Goal: Task Accomplishment & Management: Use online tool/utility

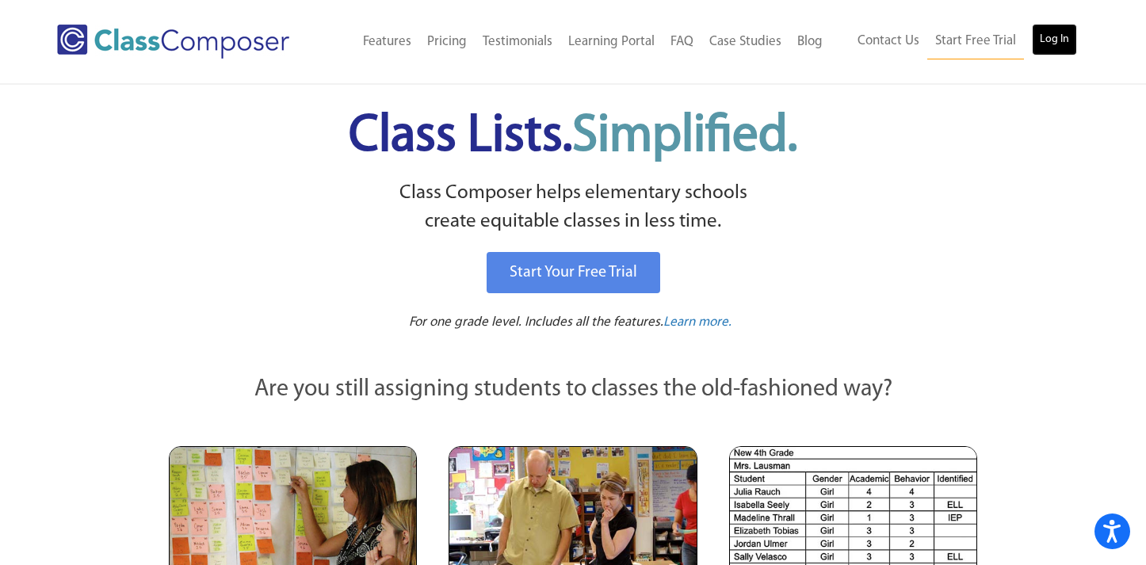
click at [1069, 39] on link "Log In" at bounding box center [1054, 40] width 45 height 32
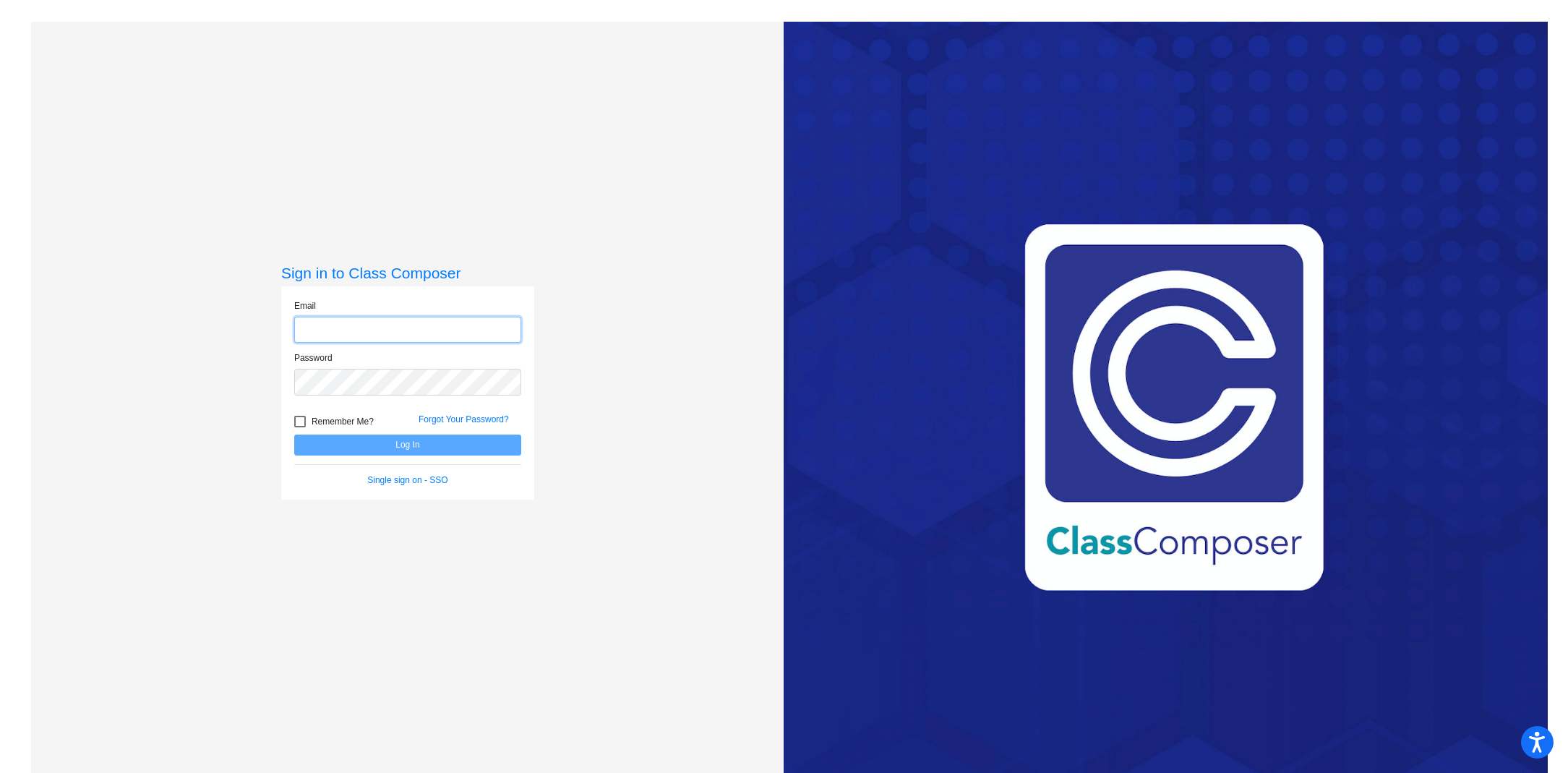
type input "[EMAIL_ADDRESS][DOMAIN_NAME]"
click at [381, 445] on button "Log In" at bounding box center [408, 444] width 227 height 21
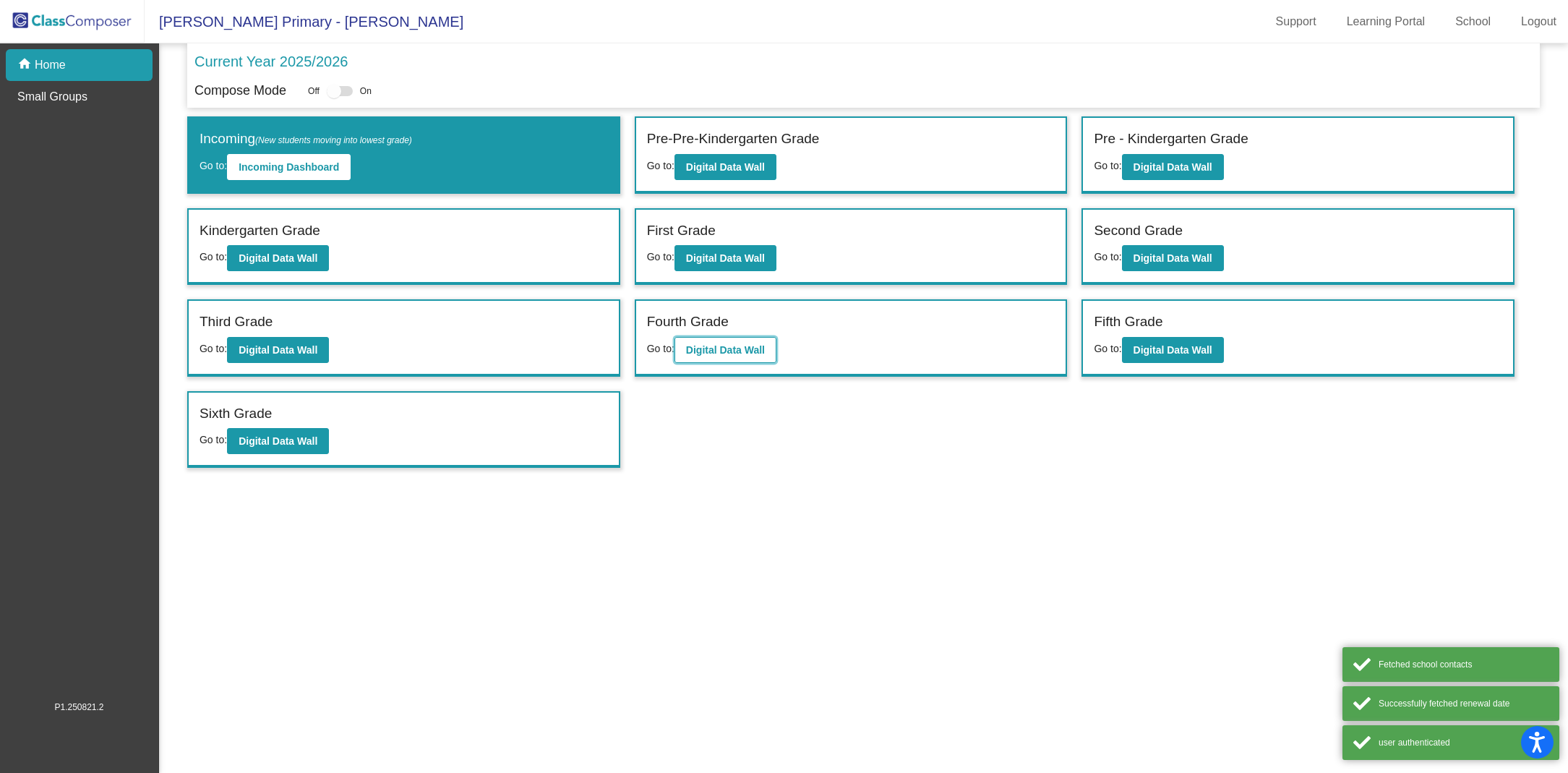
click at [729, 344] on b "Digital Data Wall" at bounding box center [725, 350] width 78 height 12
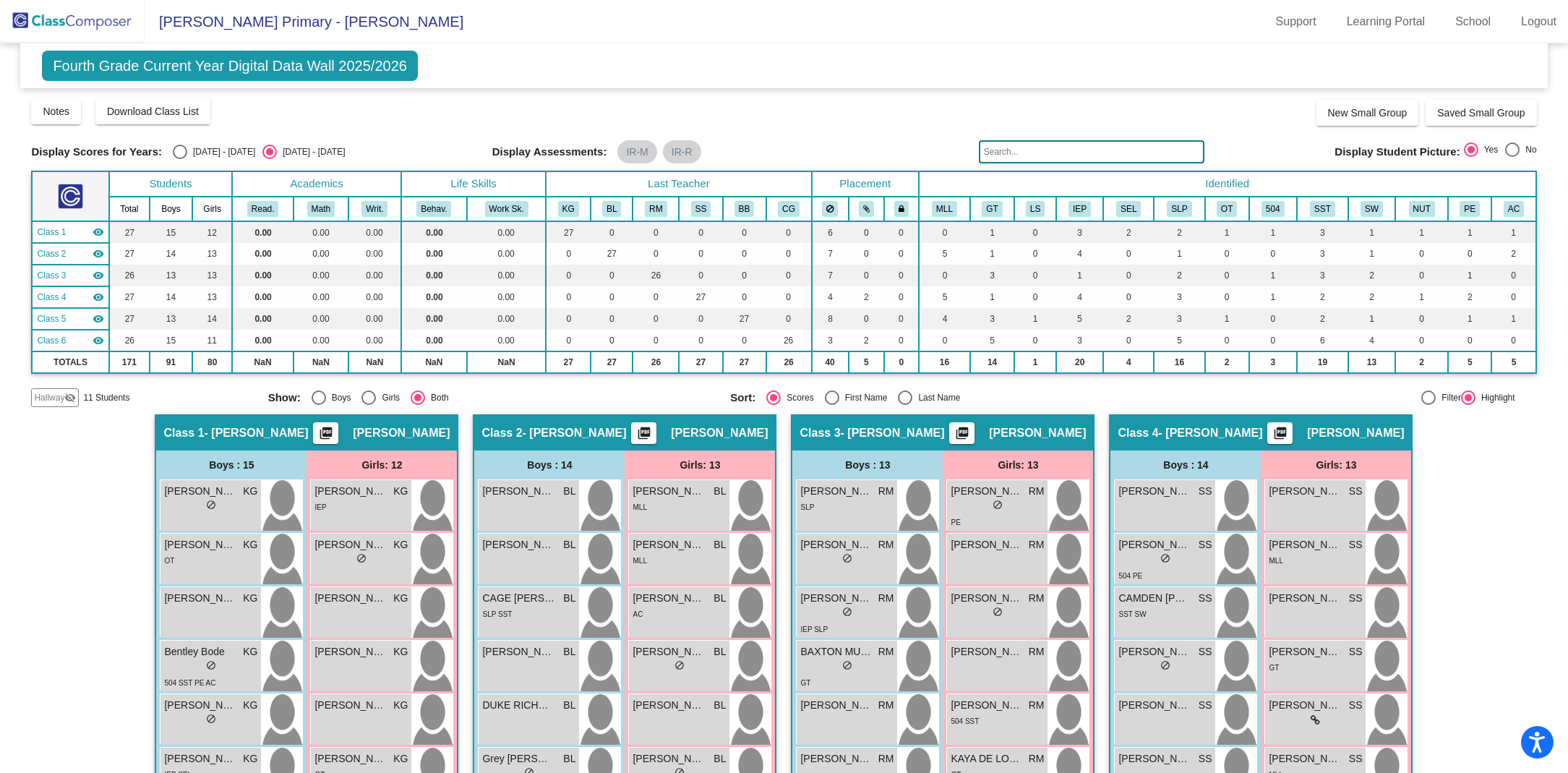
click at [179, 151] on div "Select an option" at bounding box center [180, 152] width 15 height 15
click at [180, 159] on input "2024 - 2025" at bounding box center [180, 159] width 1 height 1
radio input "true"
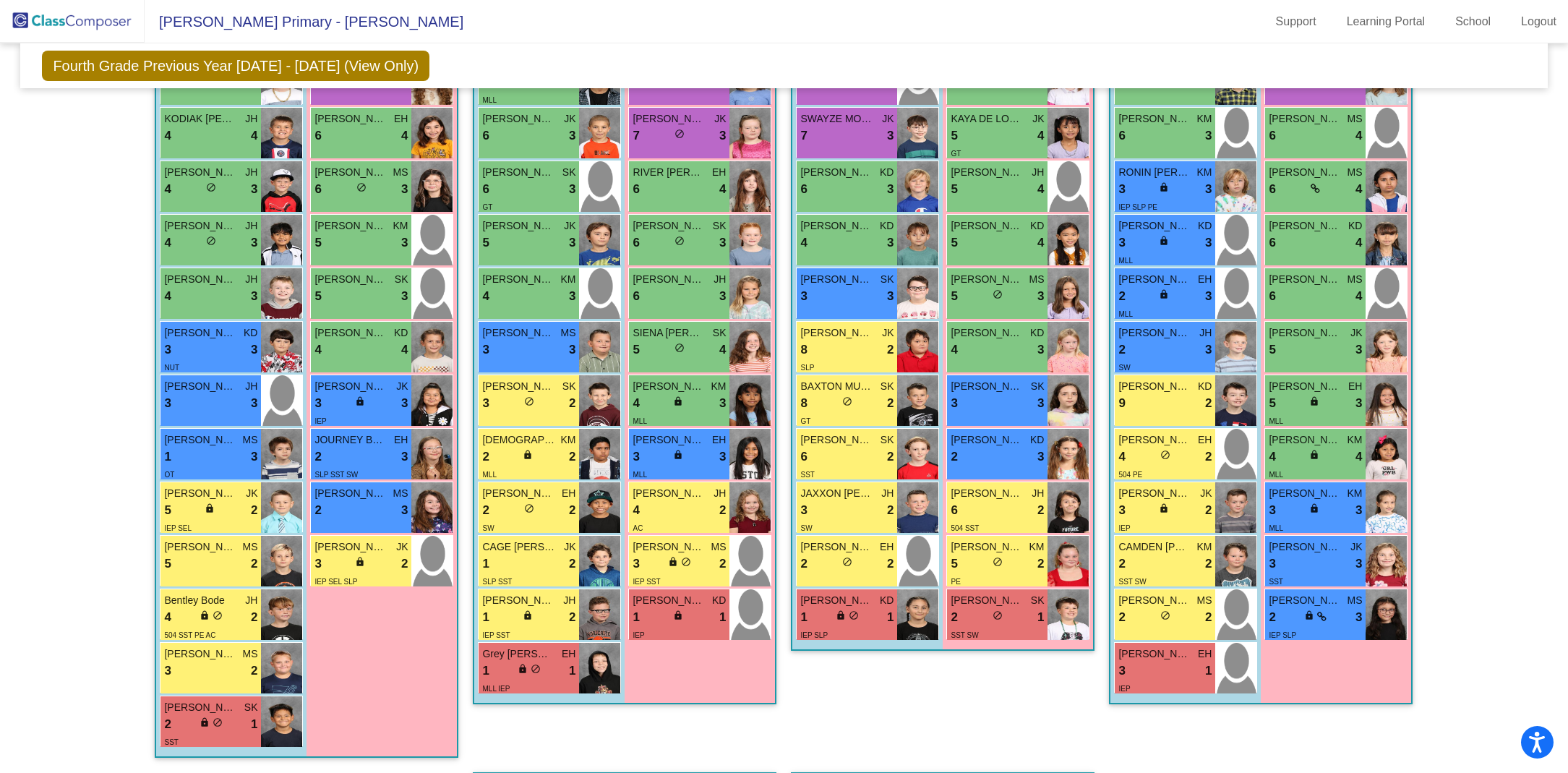
scroll to position [517, 0]
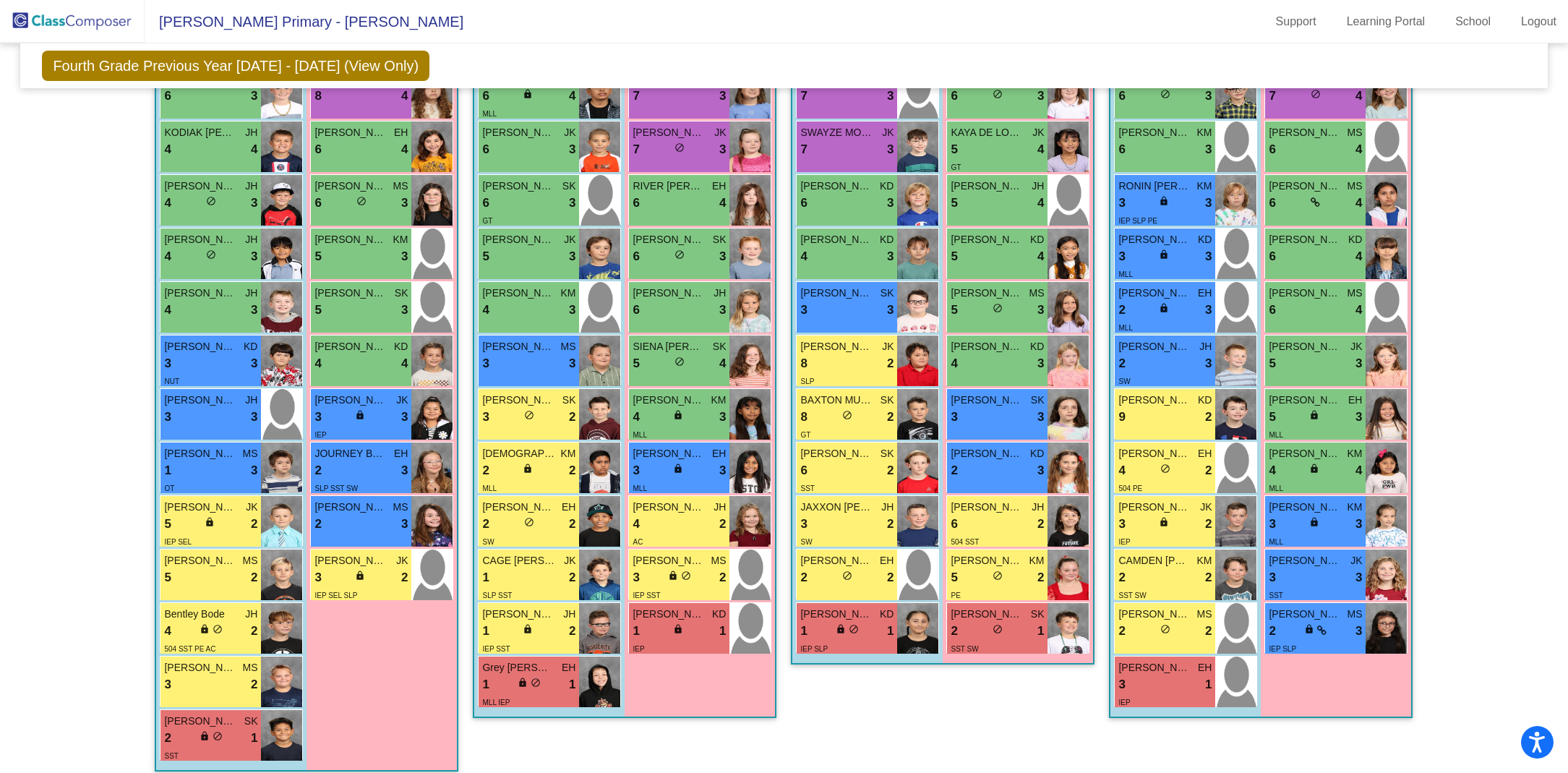
click at [781, 705] on div "Hallway - Hallway Class picture_as_pdf Add Student First Name Last Name Student…" at bounding box center [784, 786] width 1505 height 1782
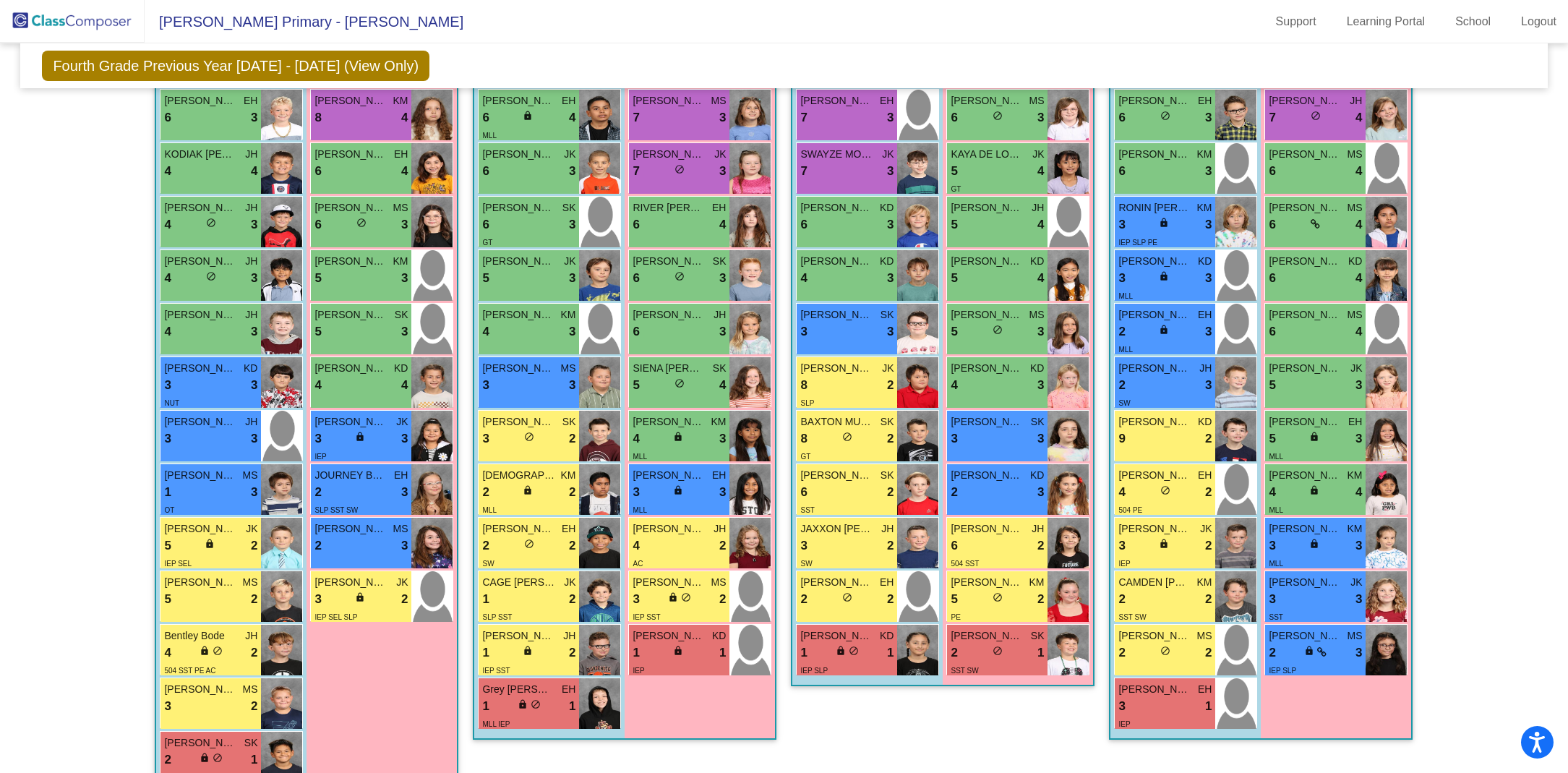
scroll to position [496, 0]
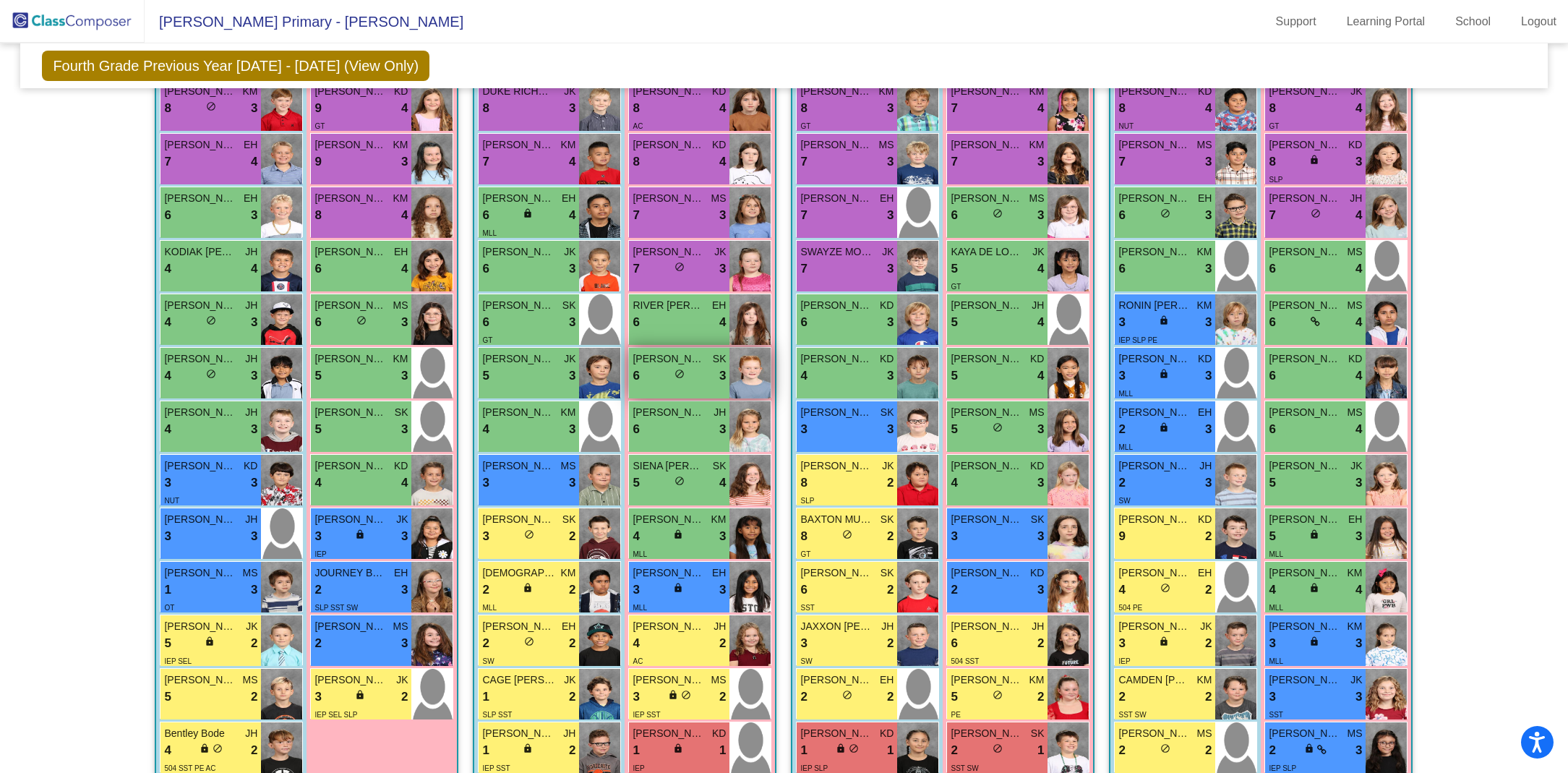
scroll to position [410, 0]
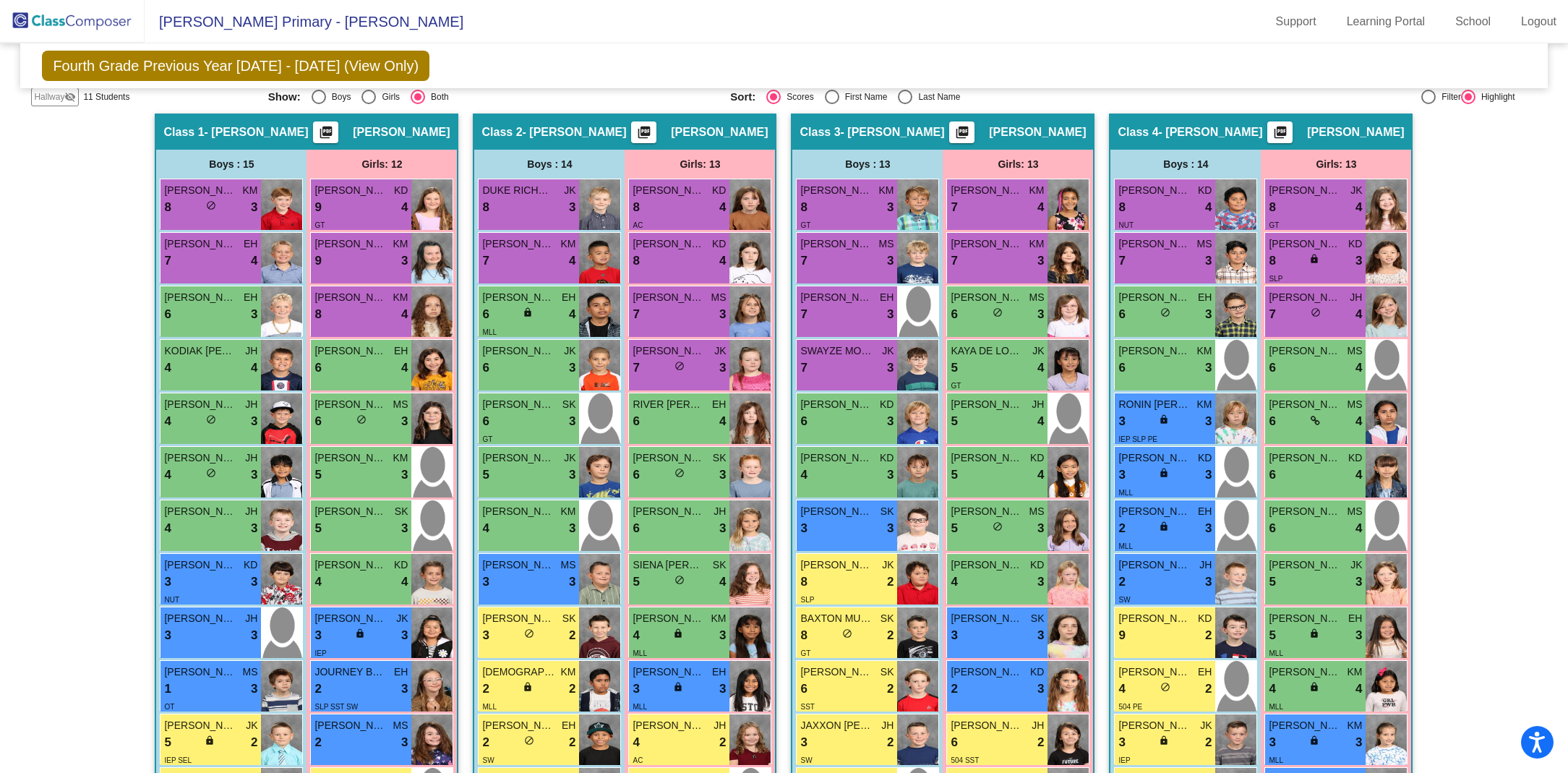
scroll to position [0, 0]
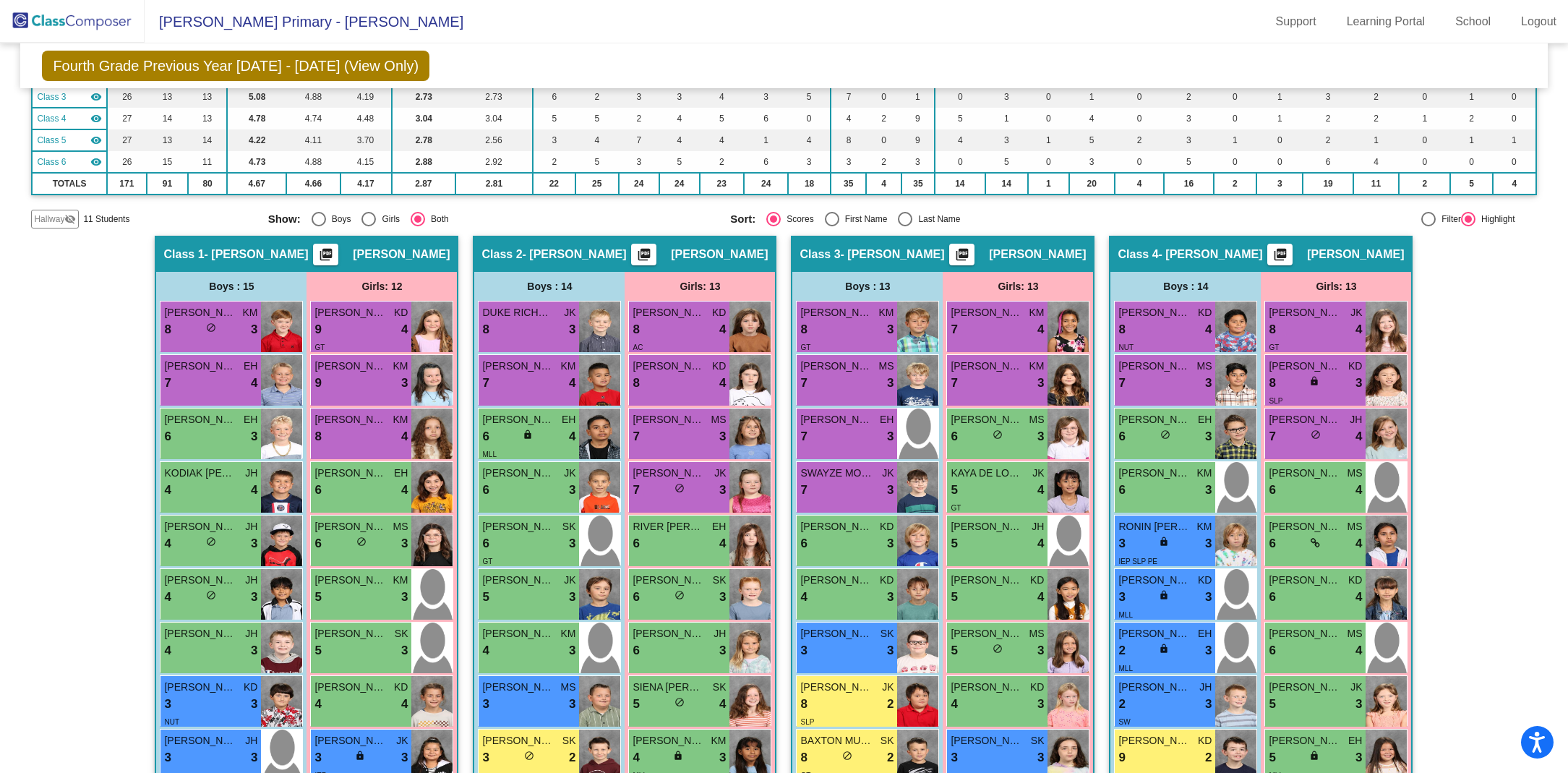
scroll to position [172, 0]
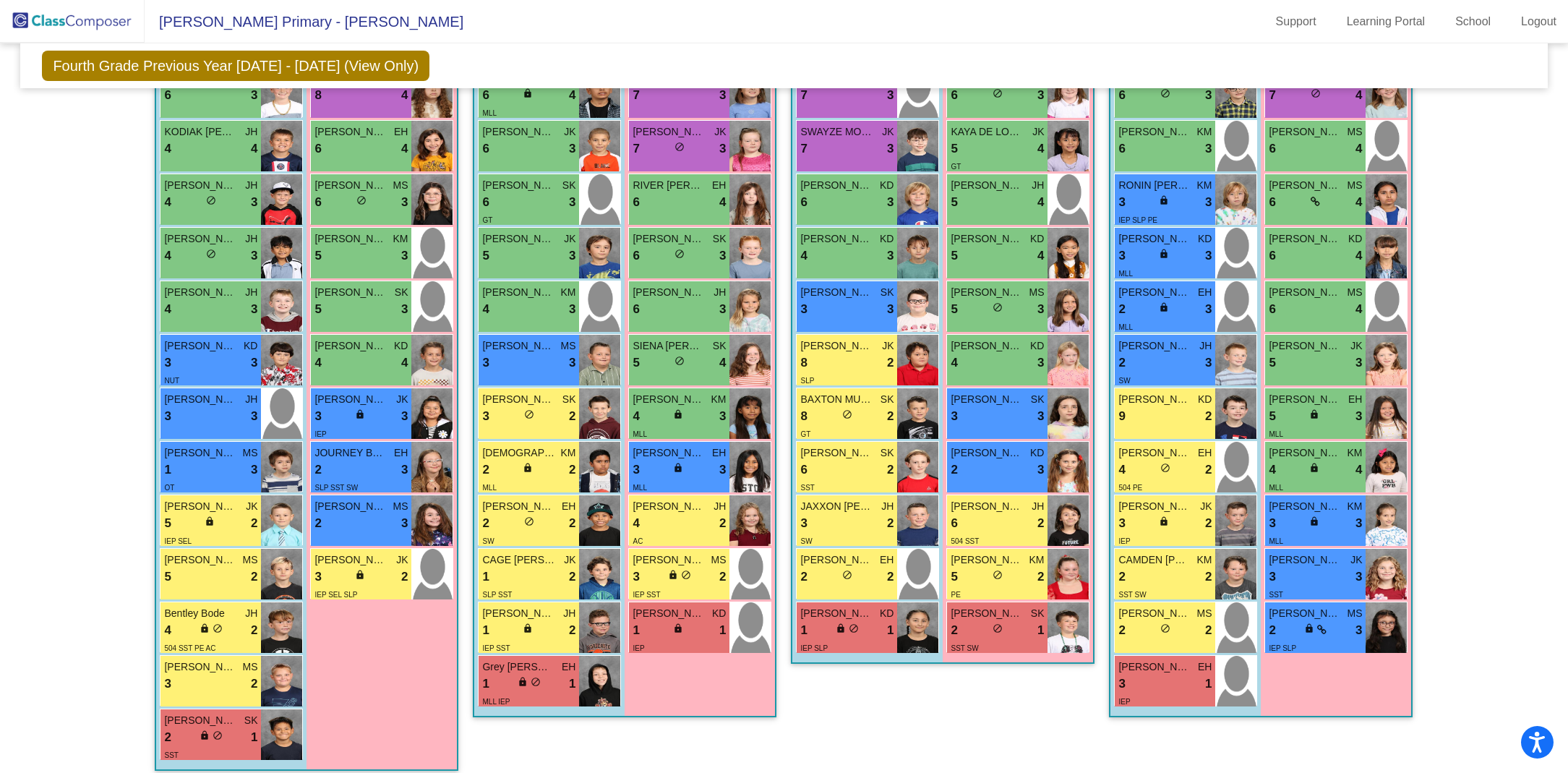
scroll to position [515, 0]
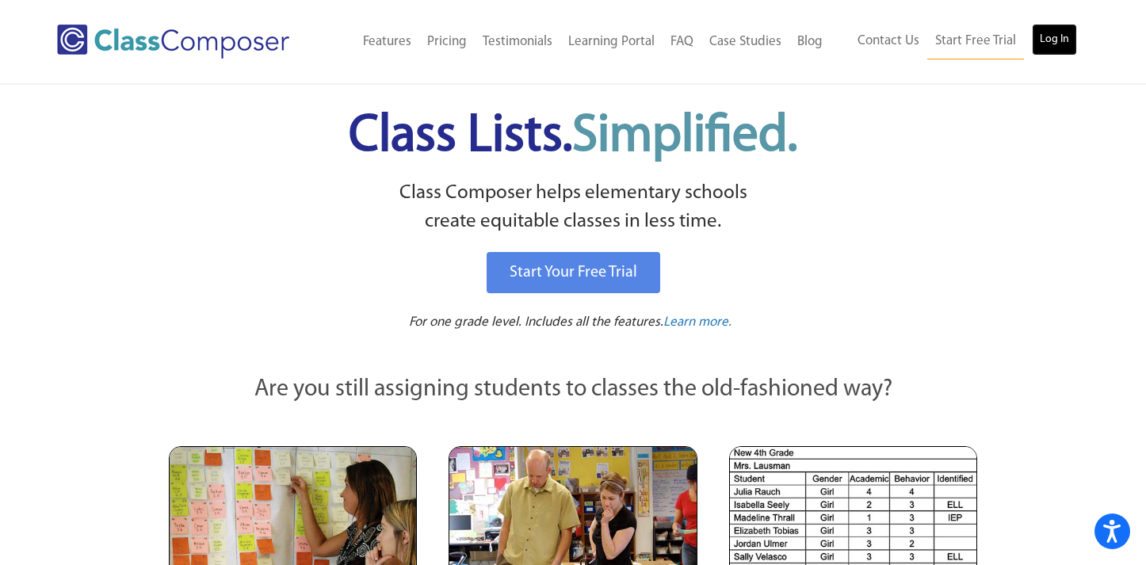
click at [1061, 39] on link "Log In" at bounding box center [1054, 40] width 45 height 32
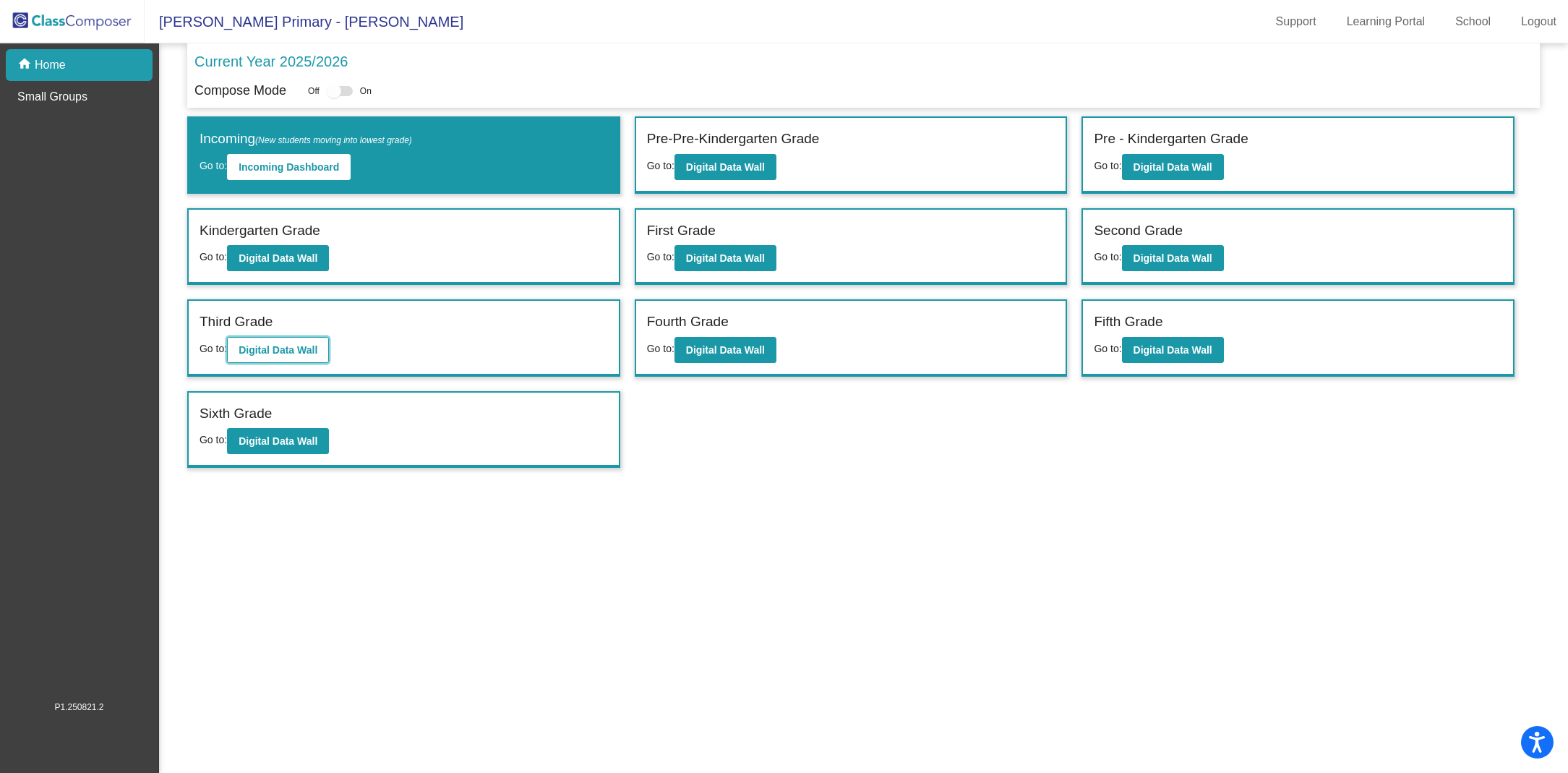
click at [285, 350] on b "Digital Data Wall" at bounding box center [278, 350] width 78 height 12
